Goal: Find specific page/section: Find specific page/section

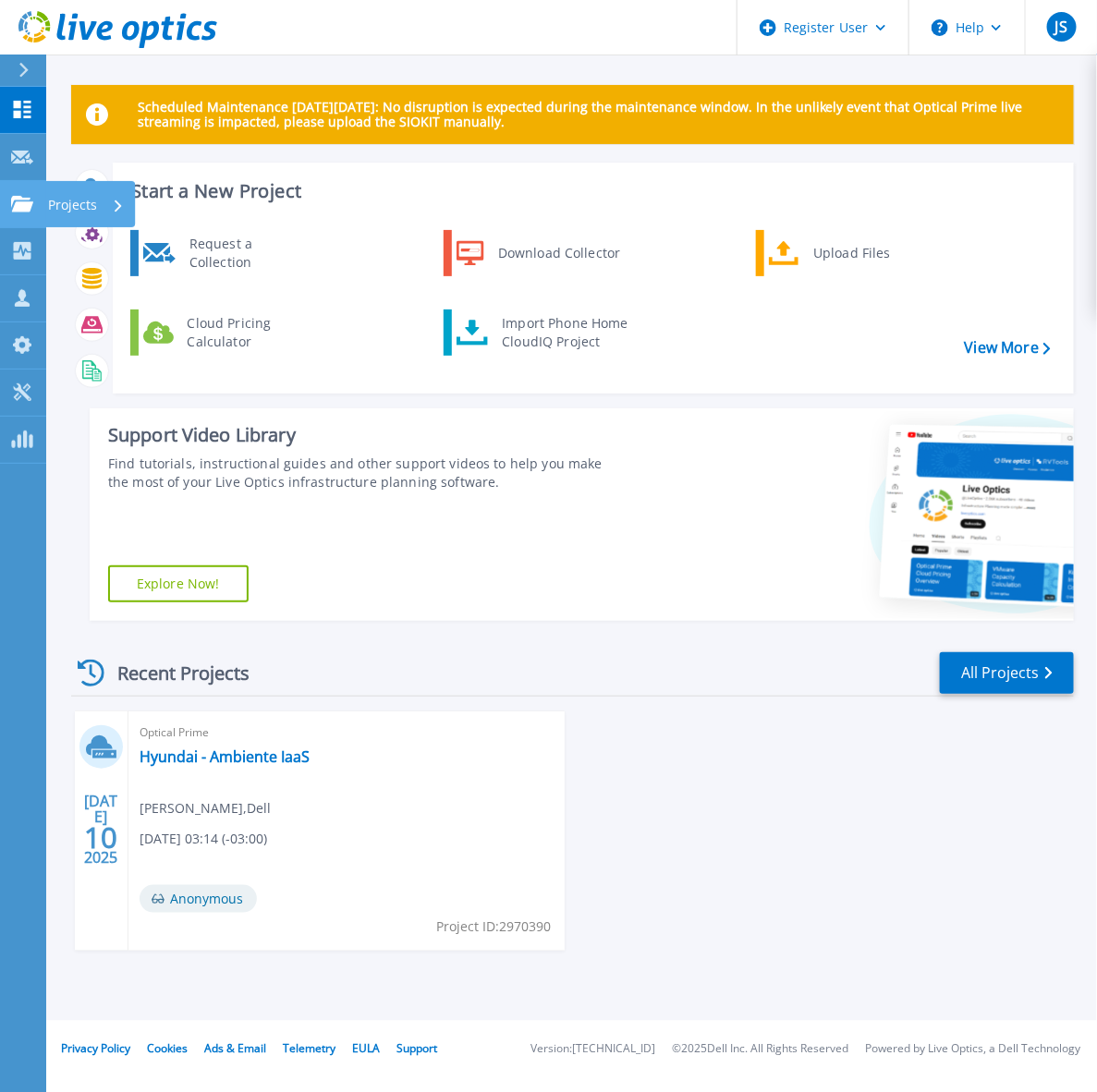
click at [57, 200] on p "Projects" at bounding box center [72, 205] width 49 height 48
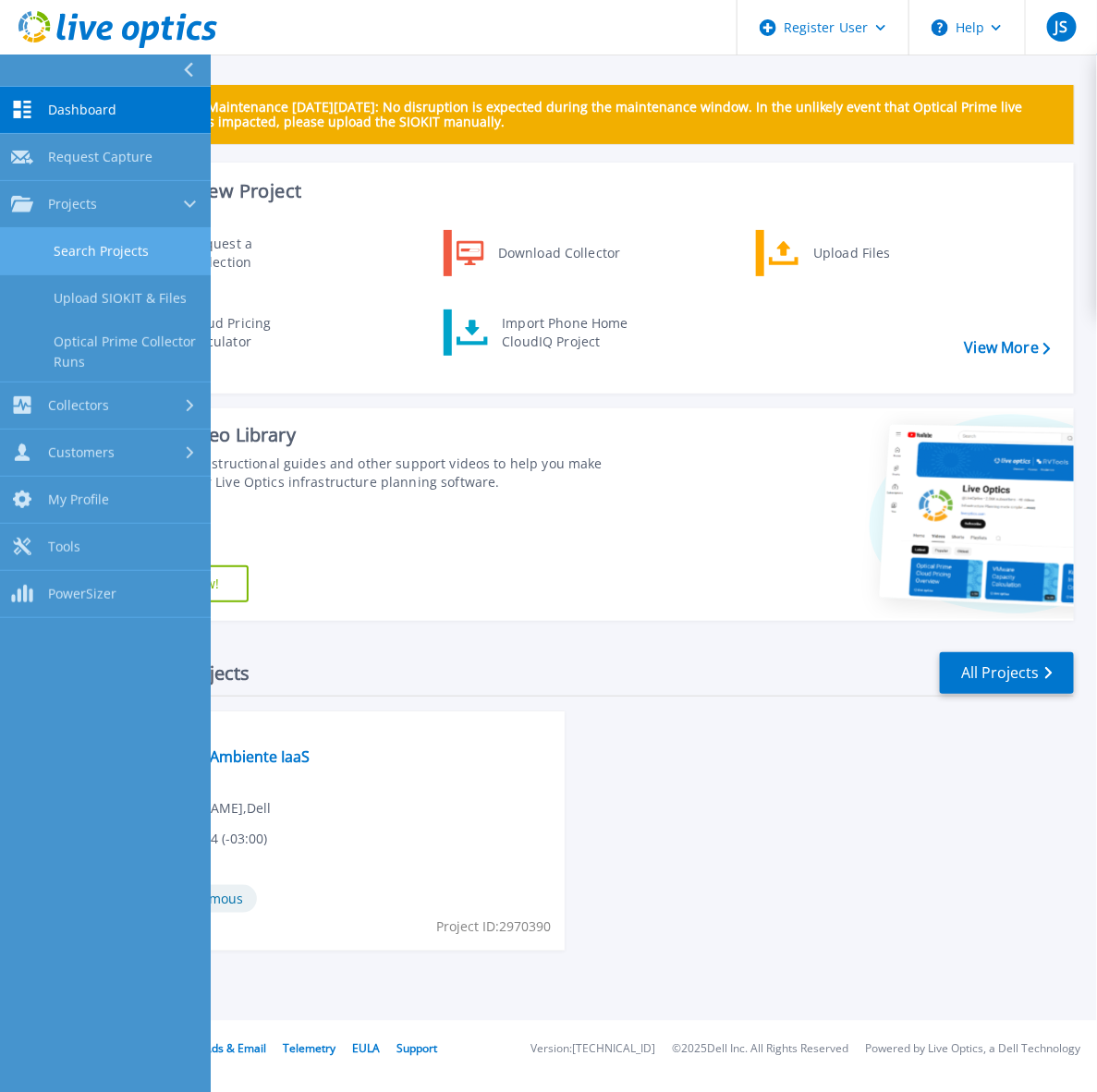
click at [109, 243] on link "Search Projects" at bounding box center [105, 252] width 211 height 47
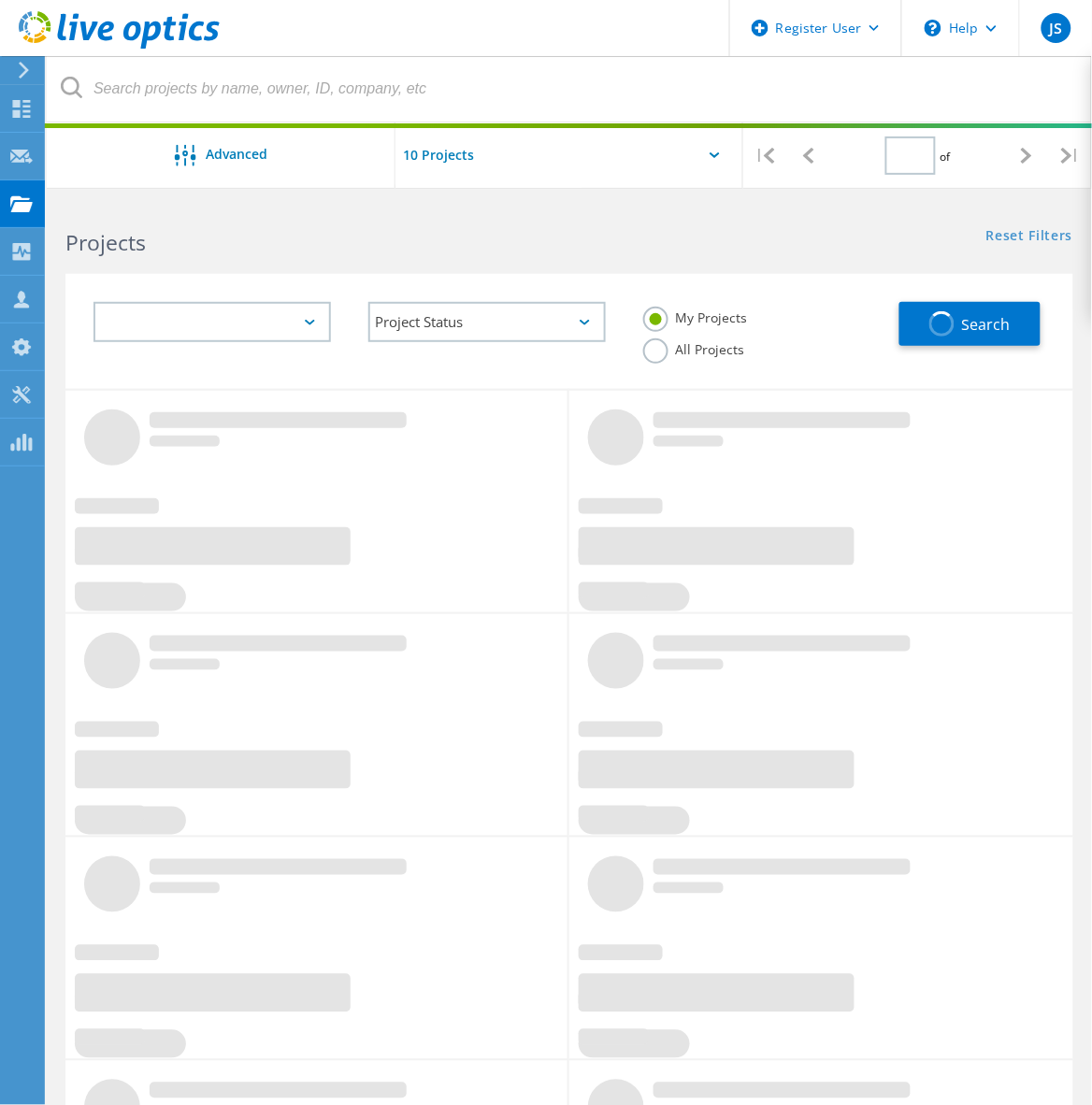
type input "1"
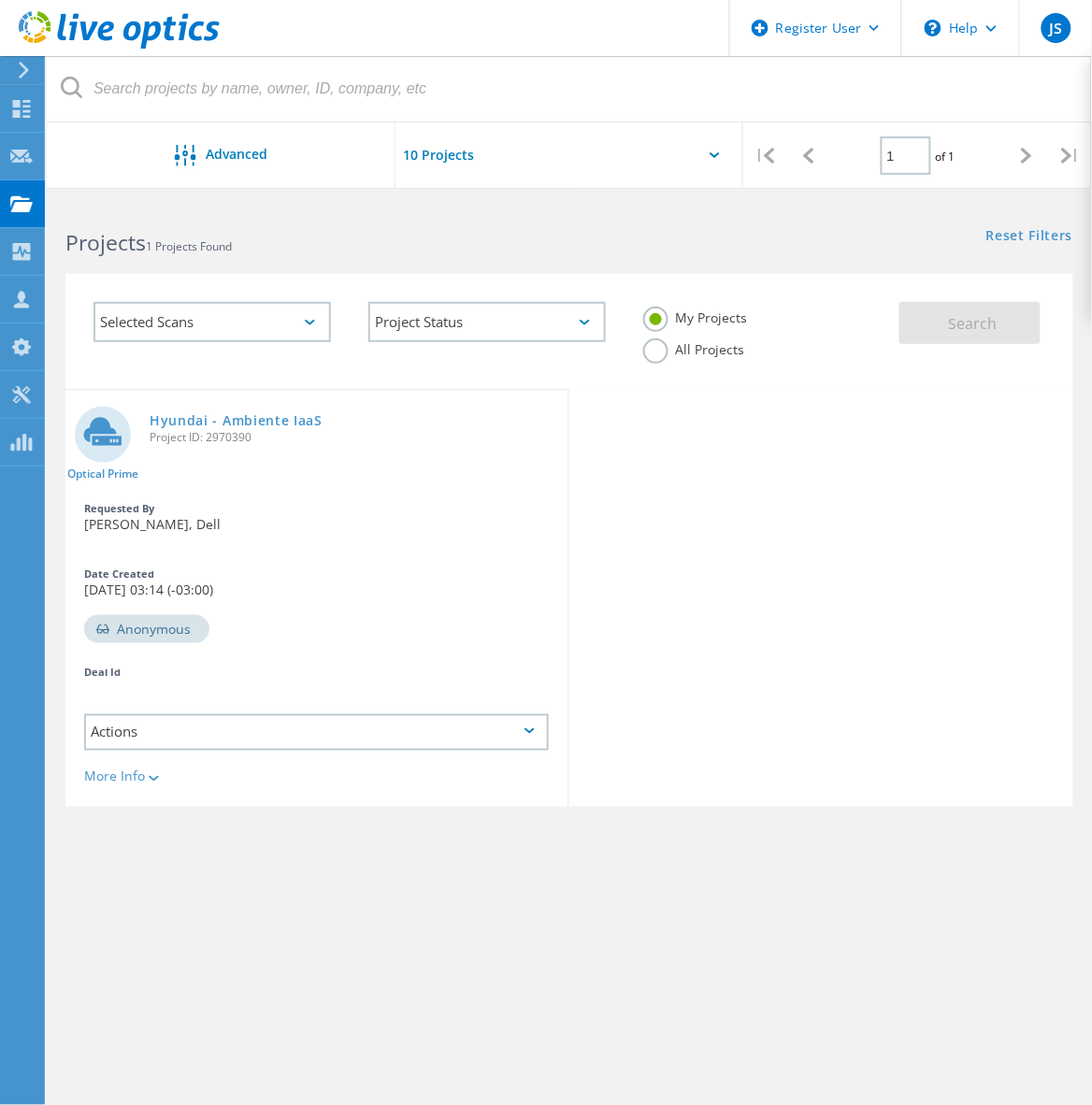
drag, startPoint x: 685, startPoint y: 356, endPoint x: 676, endPoint y: 351, distance: 10.3
click at [685, 356] on label "All Projects" at bounding box center [693, 347] width 102 height 18
click at [0, 0] on input "All Projects" at bounding box center [0, 0] width 0 height 0
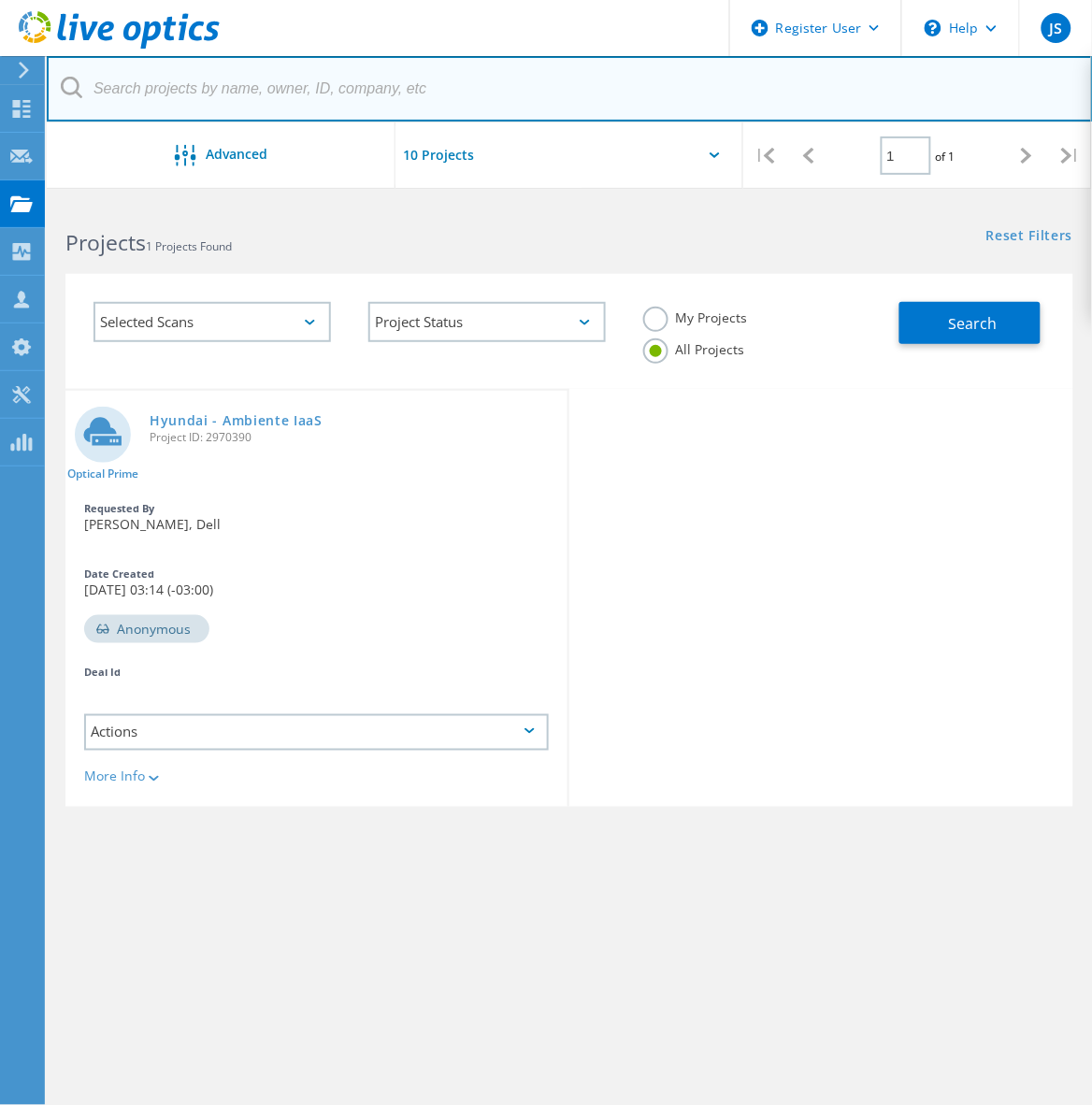
click at [309, 91] on input "text" at bounding box center [570, 89] width 1046 height 65
type input "2709117"
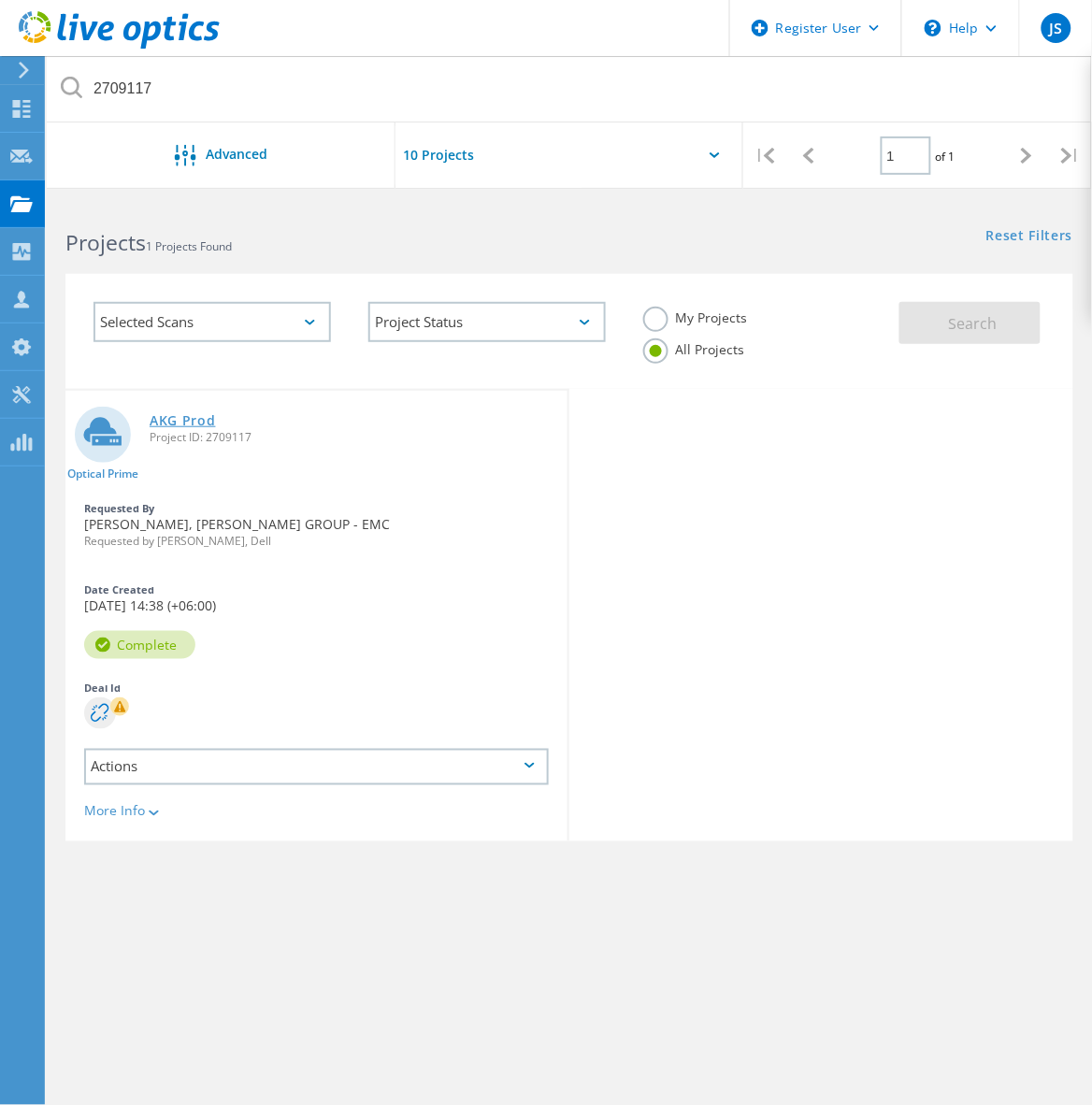
click at [198, 427] on link "AKG Prod" at bounding box center [182, 420] width 66 height 13
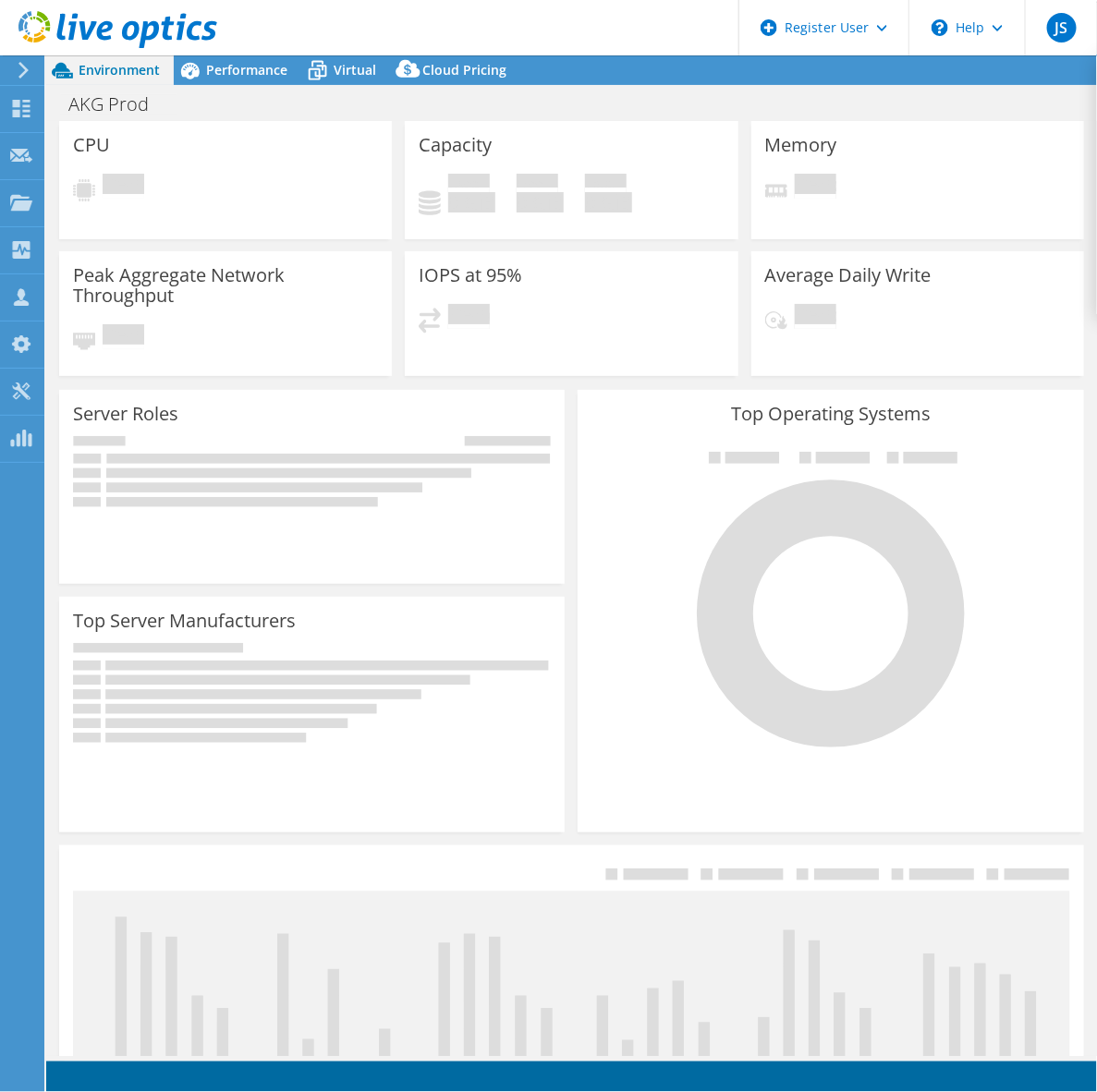
select select "USD"
